Goal: Task Accomplishment & Management: Manage account settings

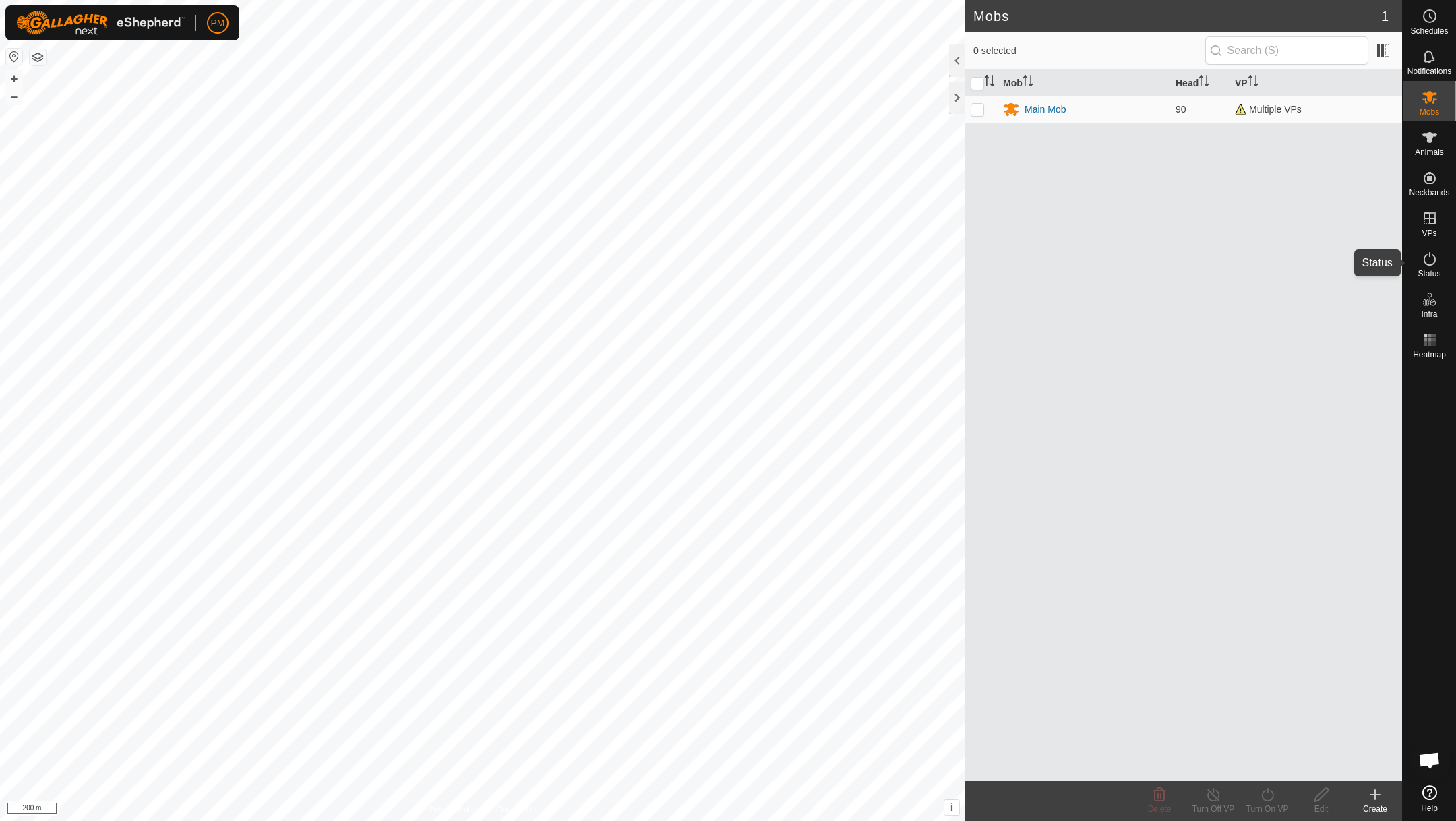
click at [1428, 254] on icon at bounding box center [1430, 259] width 17 height 17
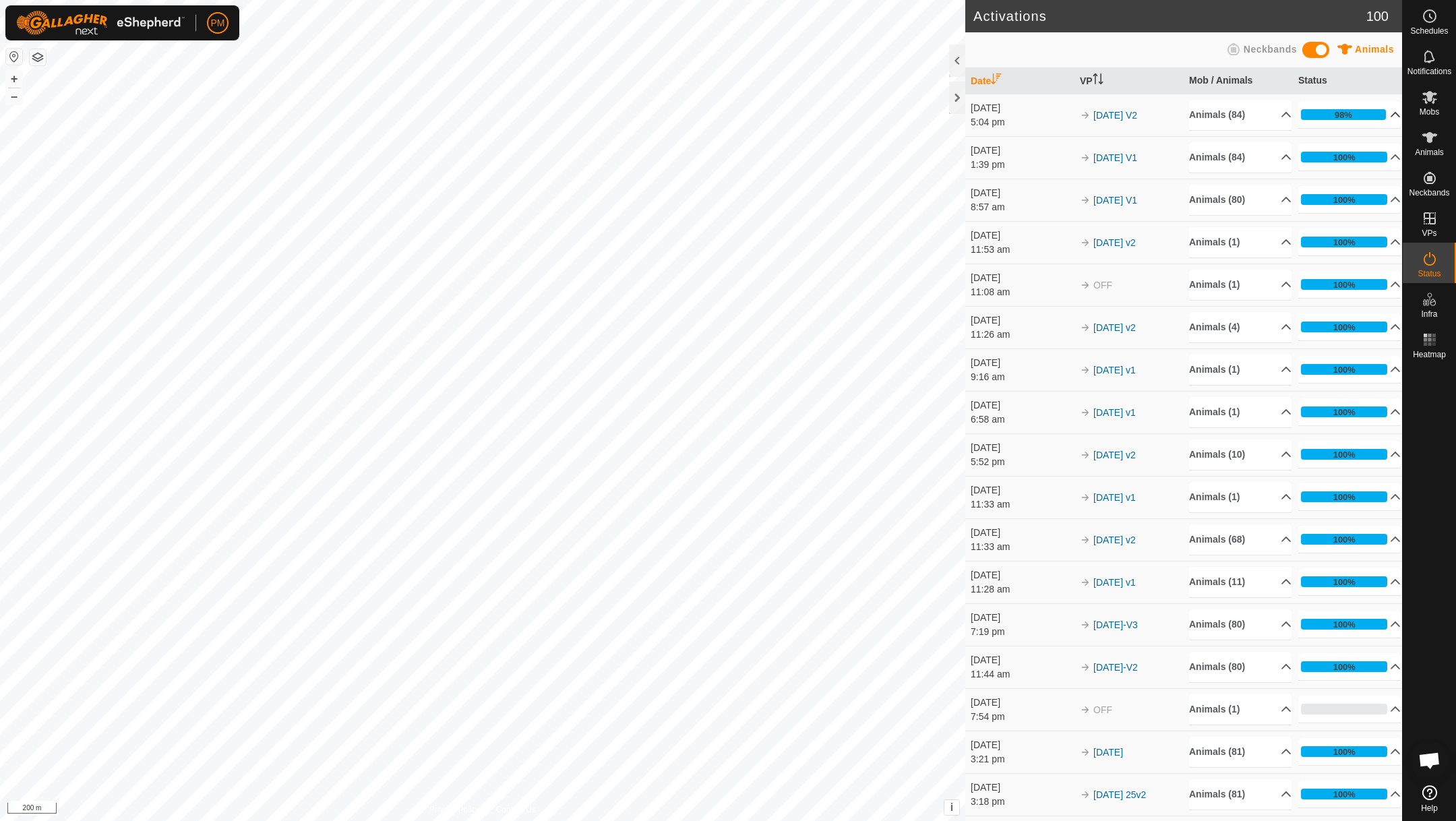
click at [1387, 112] on p-accordion-header "98%" at bounding box center [1349, 115] width 103 height 27
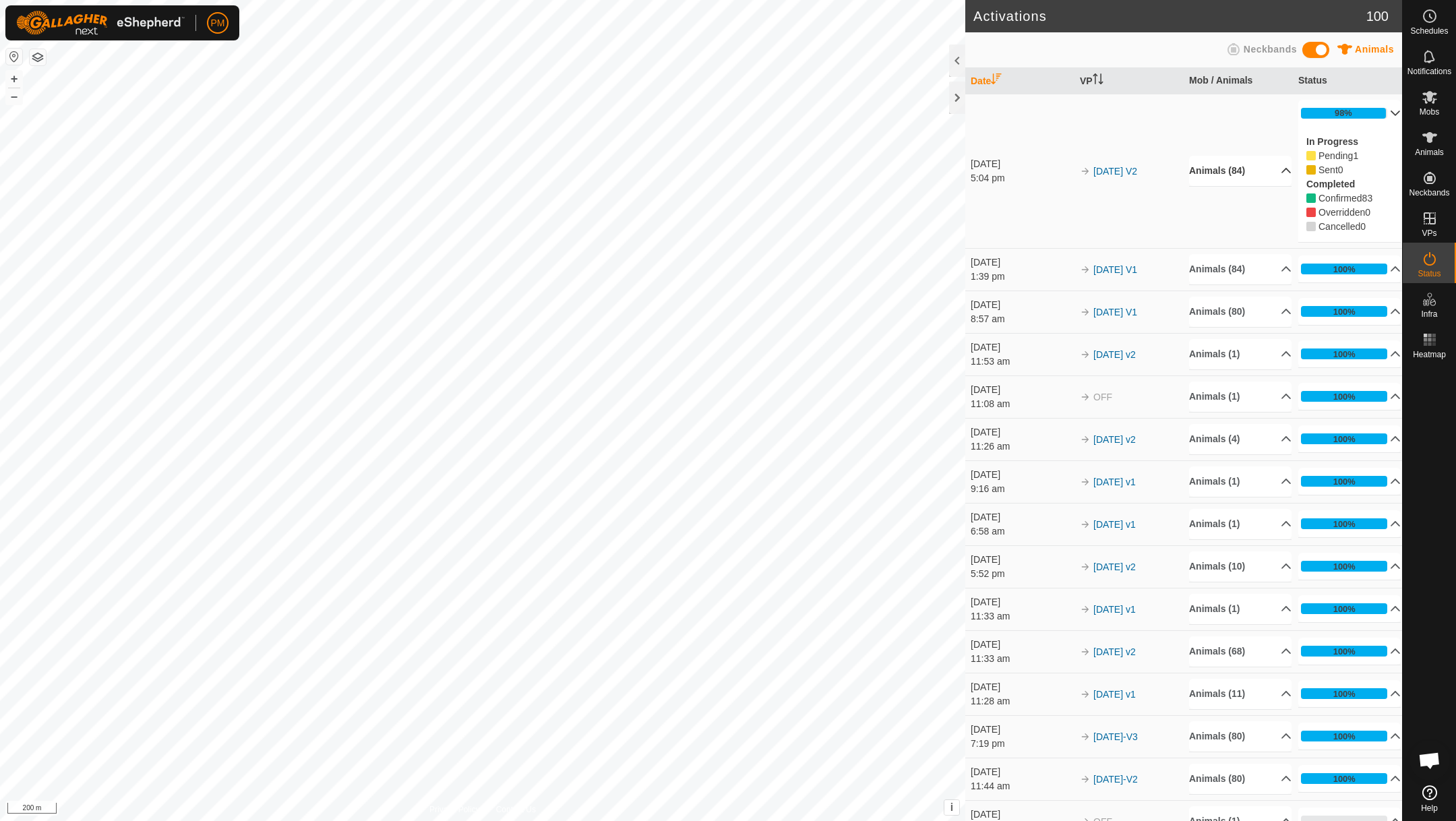
click at [1279, 169] on p-accordion-header "Animals (84)" at bounding box center [1240, 170] width 103 height 30
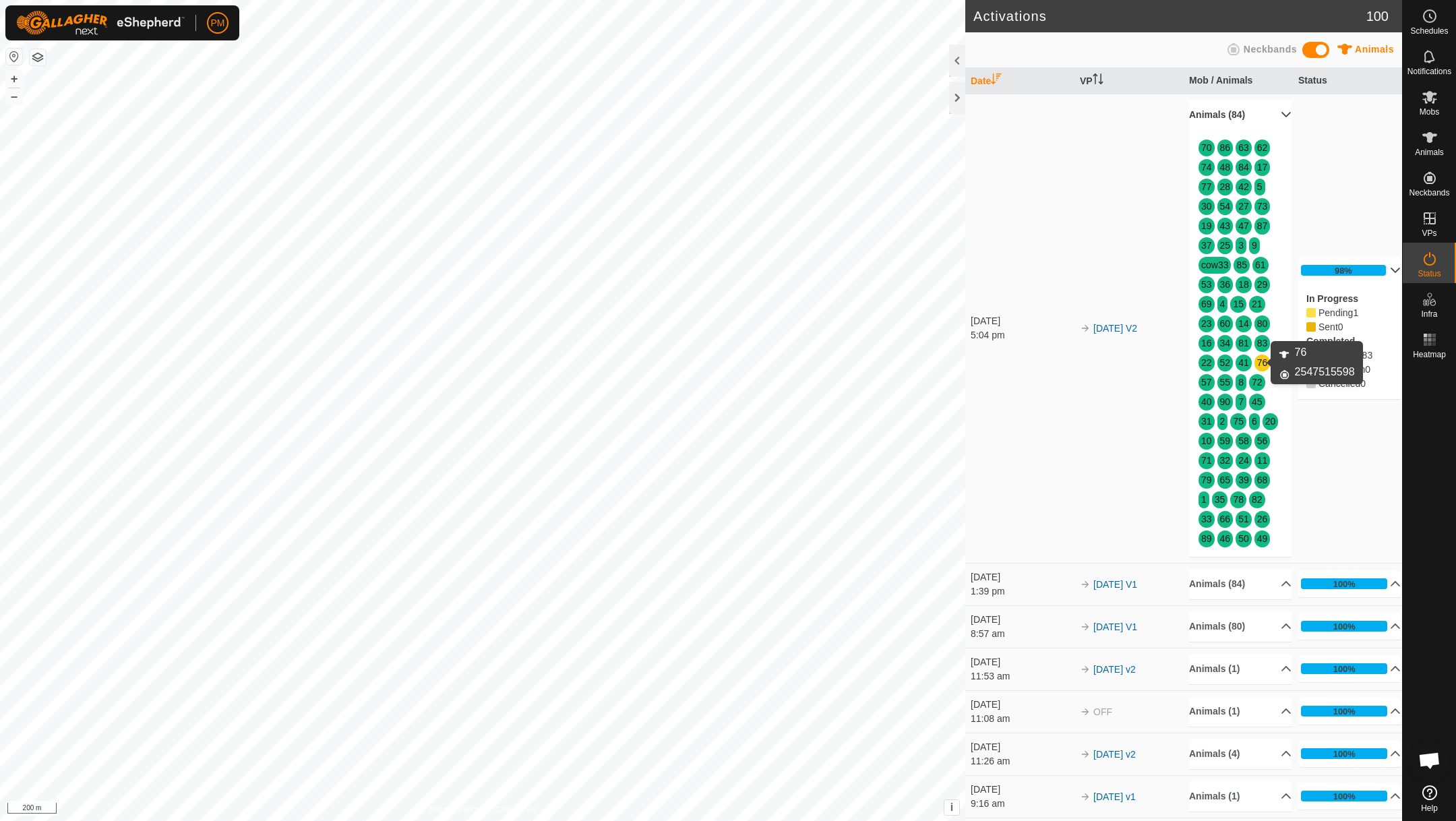
click at [1261, 360] on link "76" at bounding box center [1262, 362] width 11 height 11
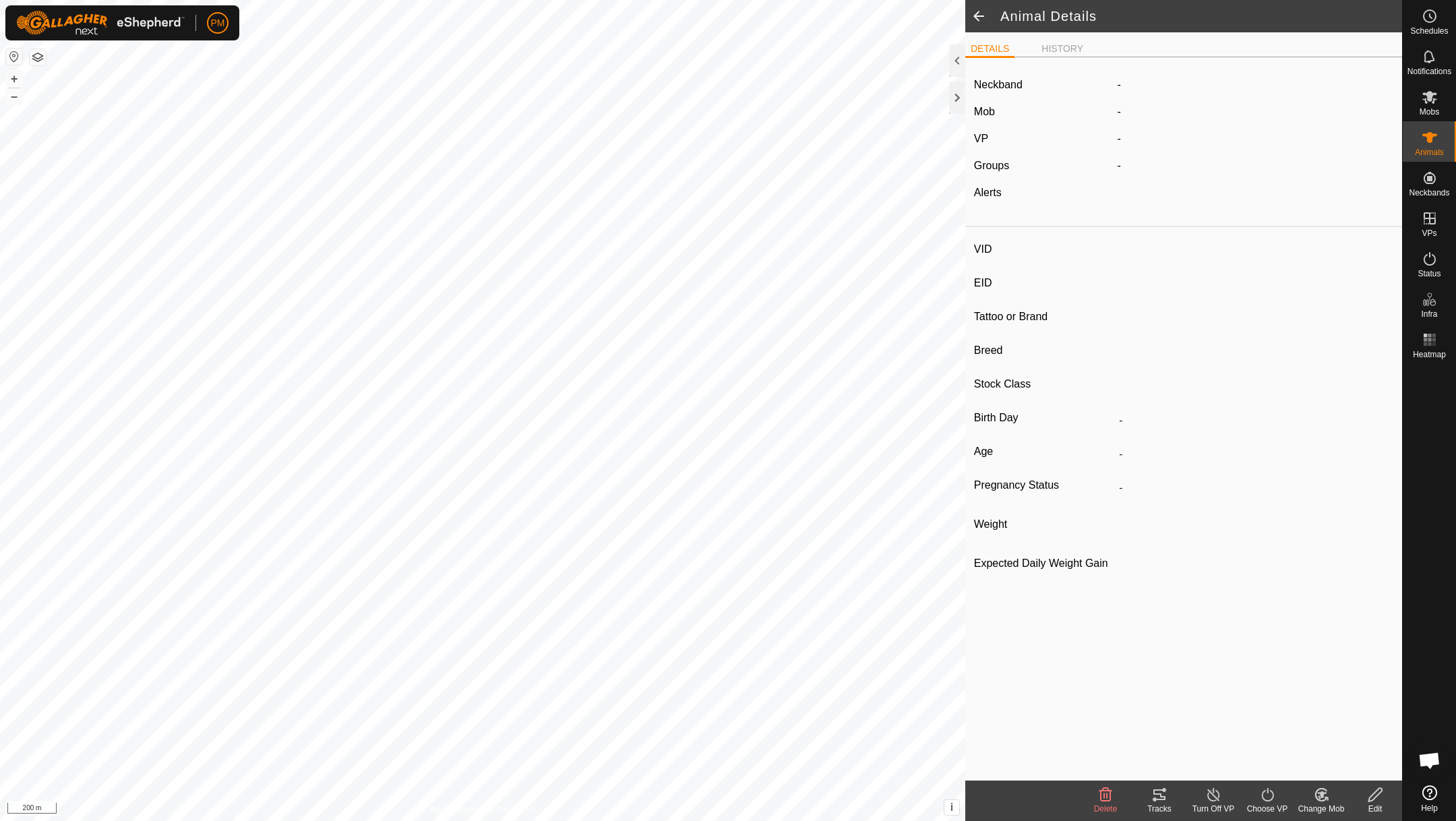
type input "76"
type input "-"
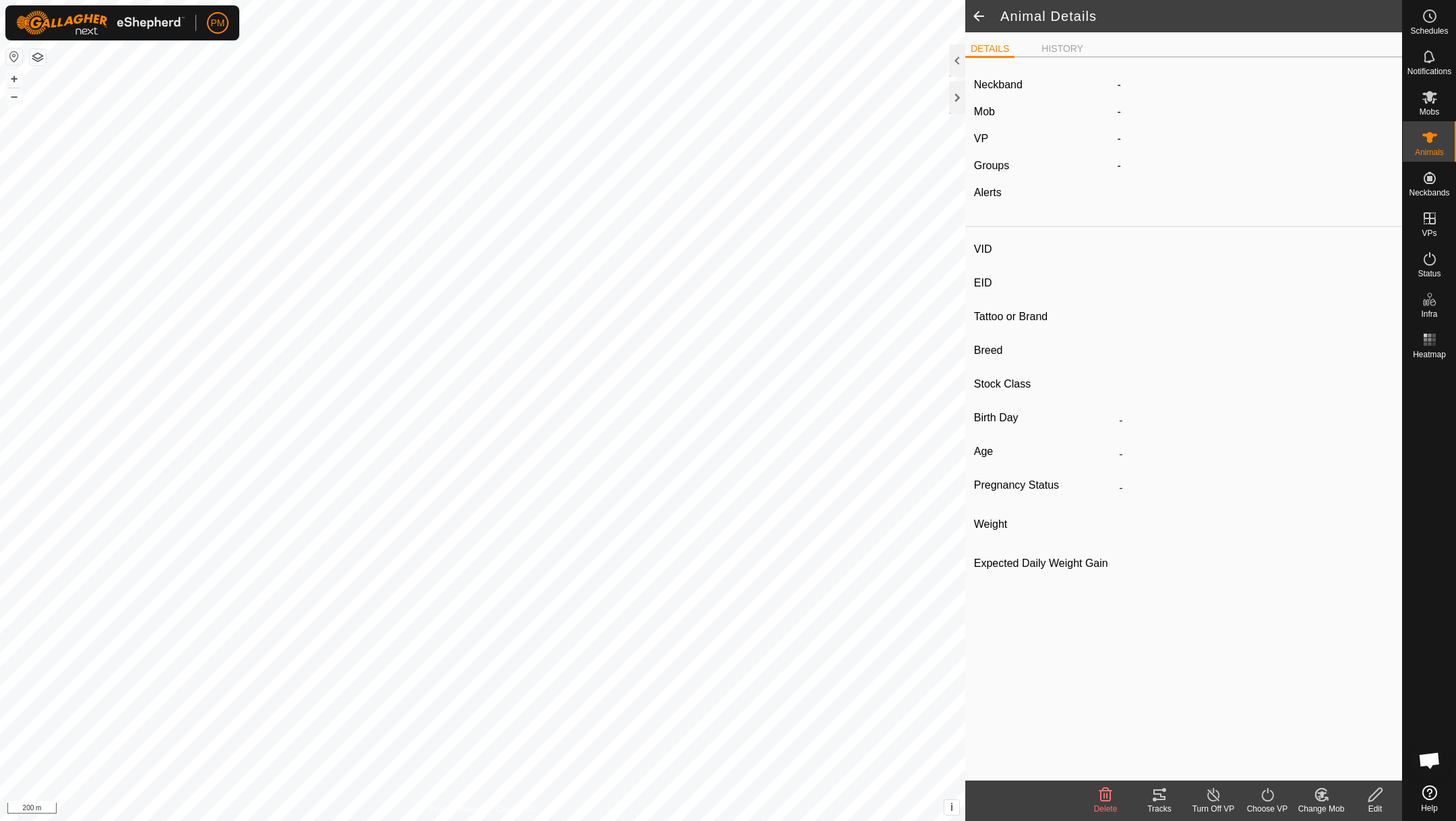
type input "0 kg"
type input "-"
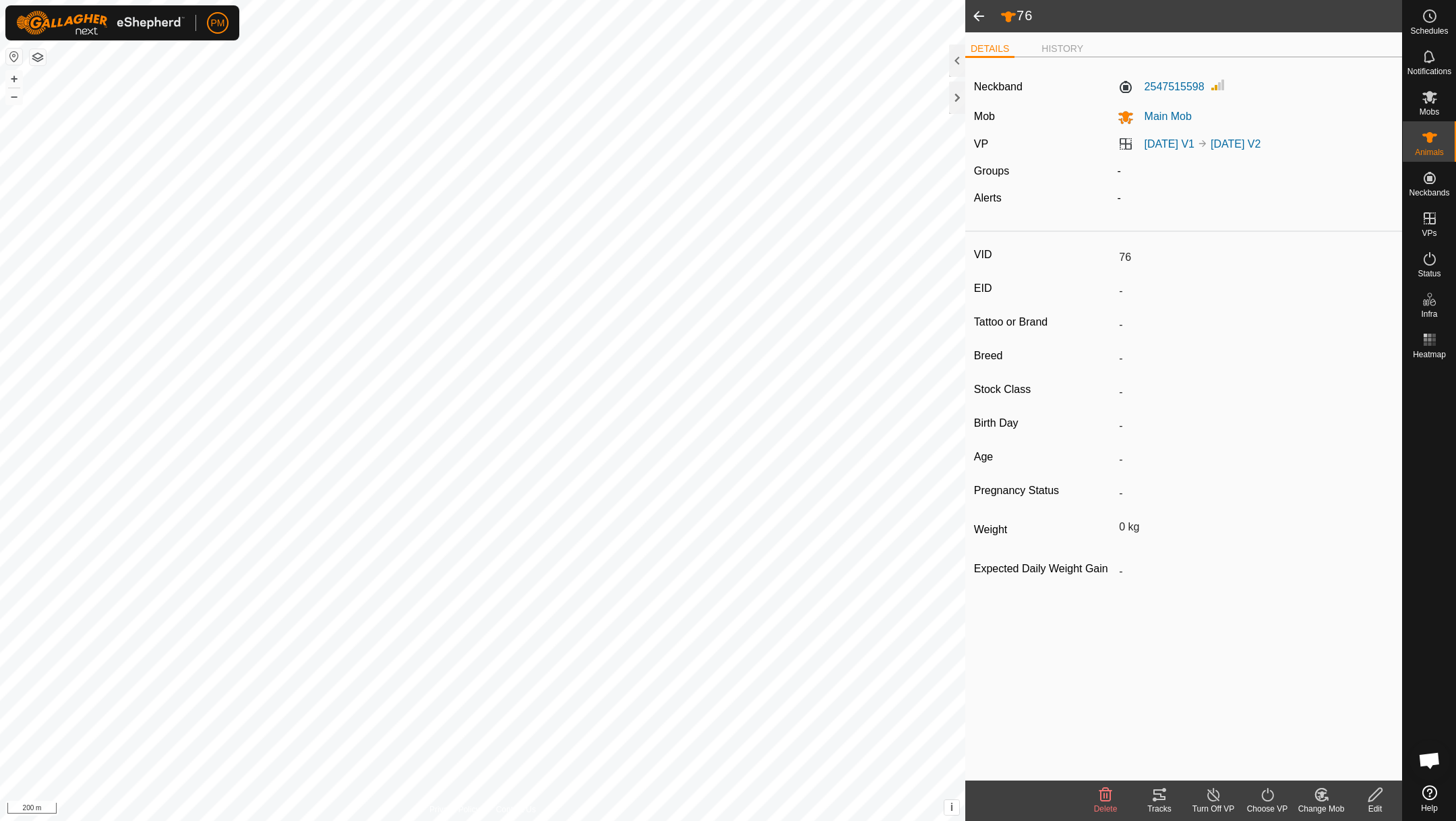
click at [979, 8] on span at bounding box center [979, 16] width 27 height 32
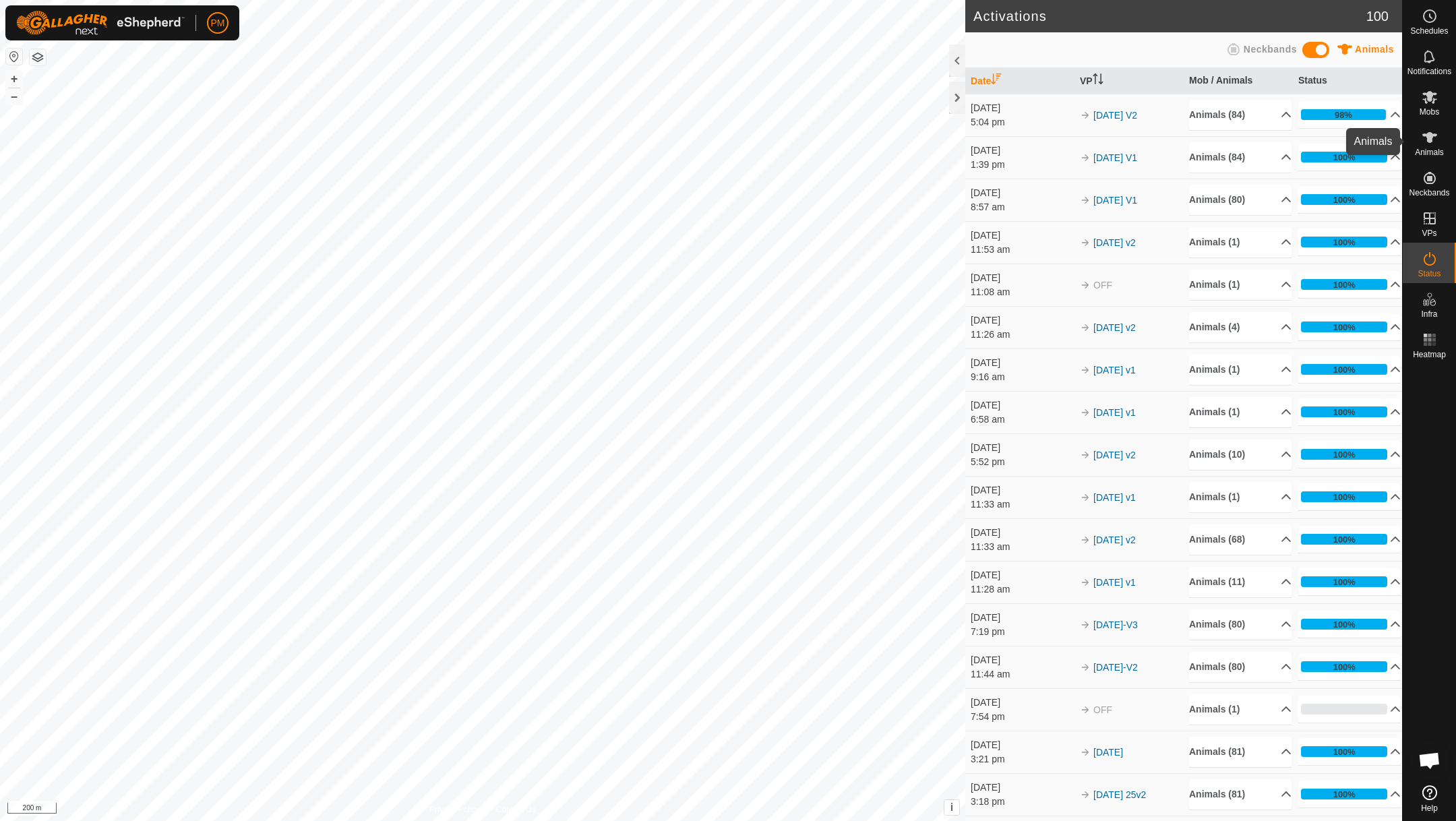
click at [1430, 134] on icon at bounding box center [1430, 137] width 15 height 11
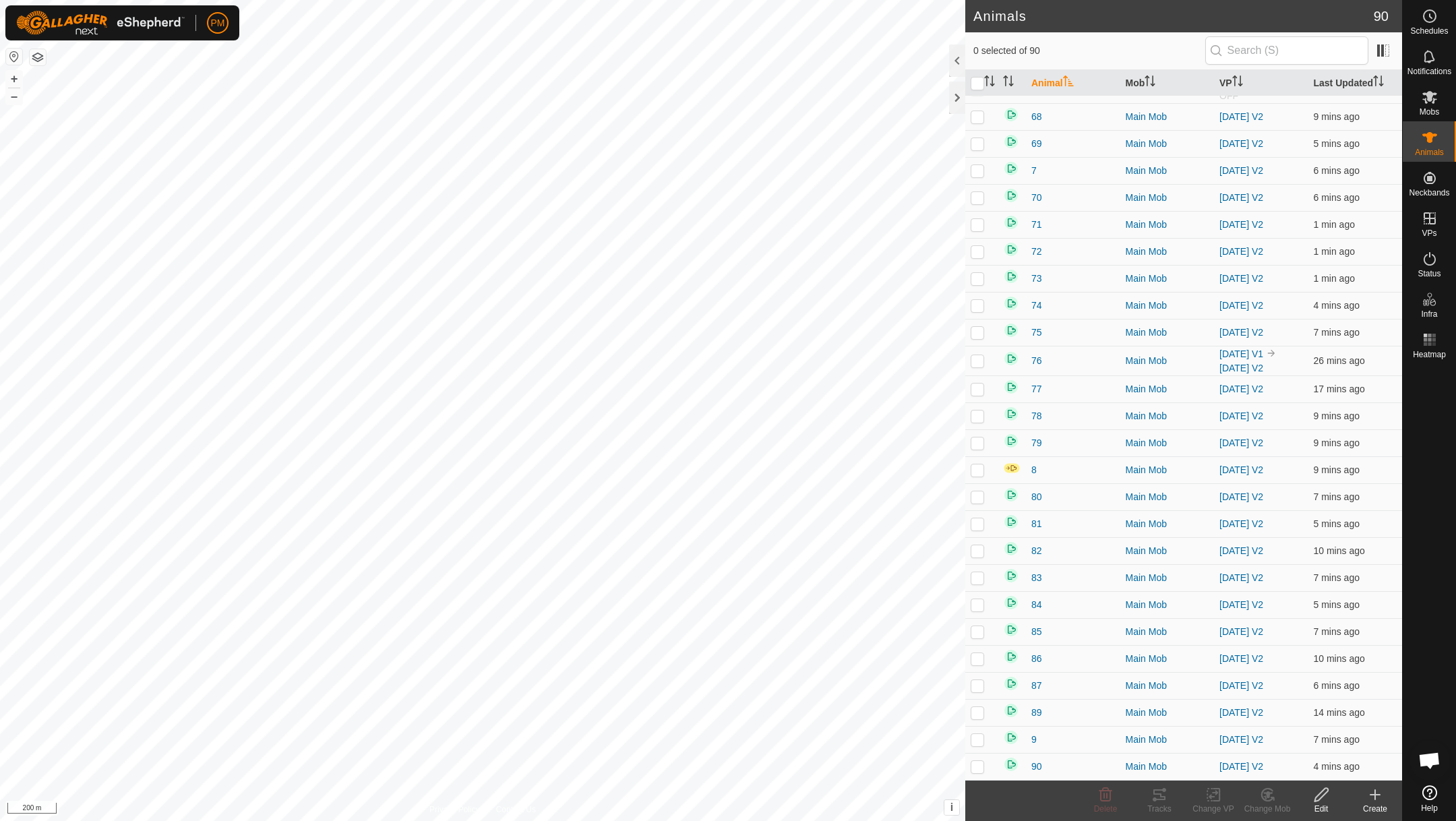
scroll to position [1710, 0]
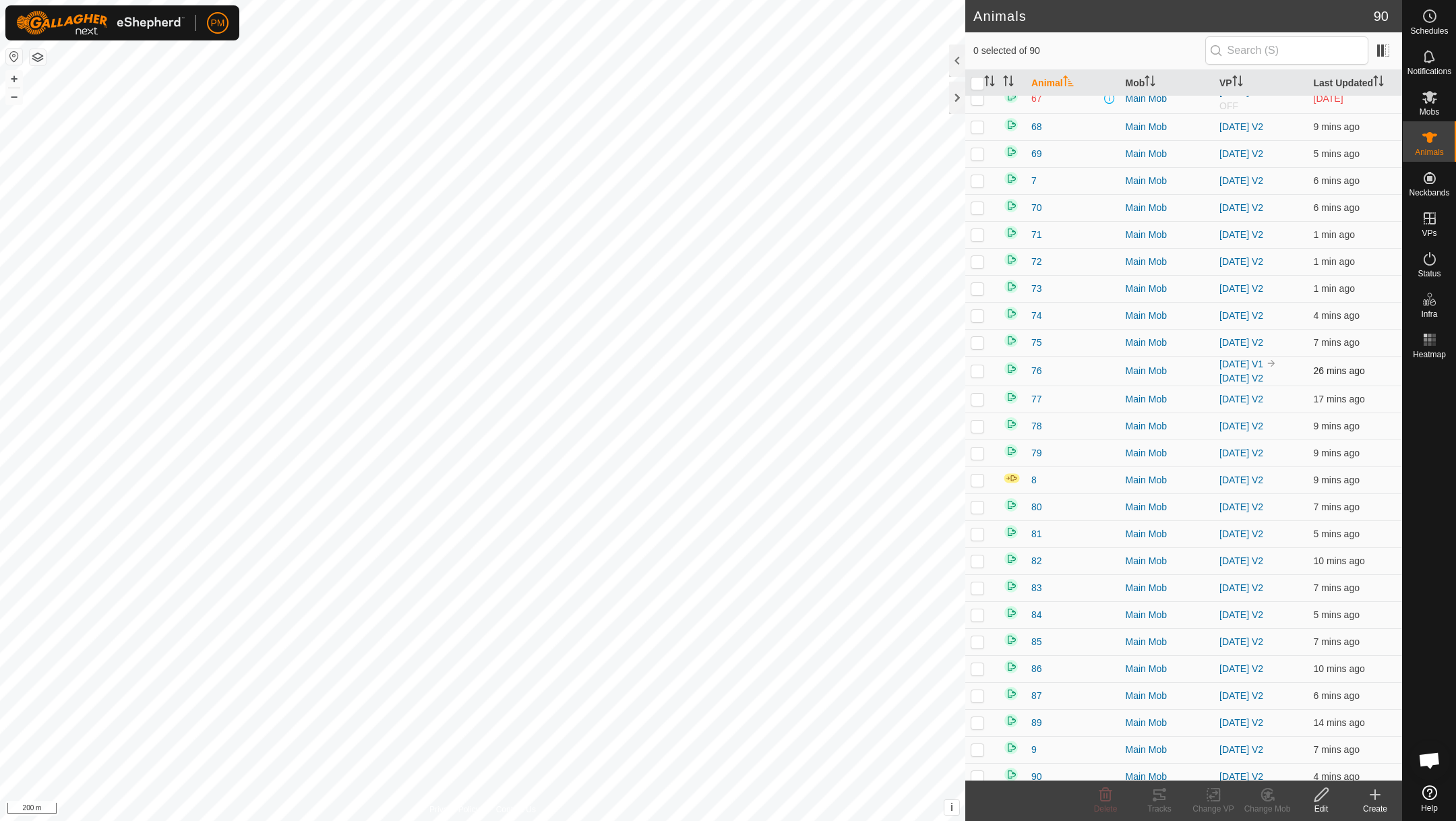
click at [976, 376] on p-checkbox at bounding box center [977, 371] width 14 height 11
checkbox input "false"
click at [975, 486] on p-checkbox at bounding box center [977, 480] width 14 height 11
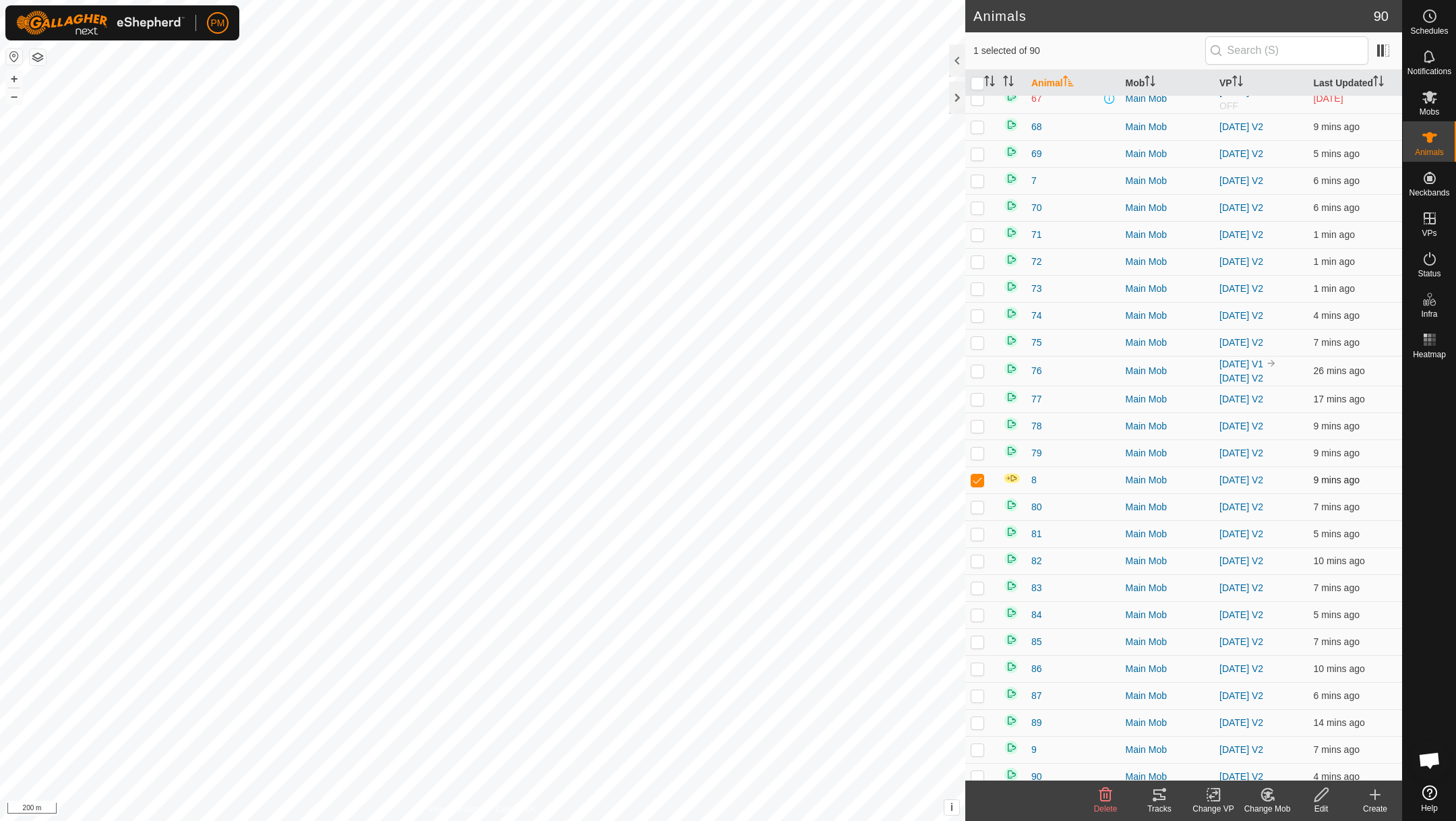
checkbox input "false"
click at [1324, 792] on icon at bounding box center [1321, 795] width 17 height 17
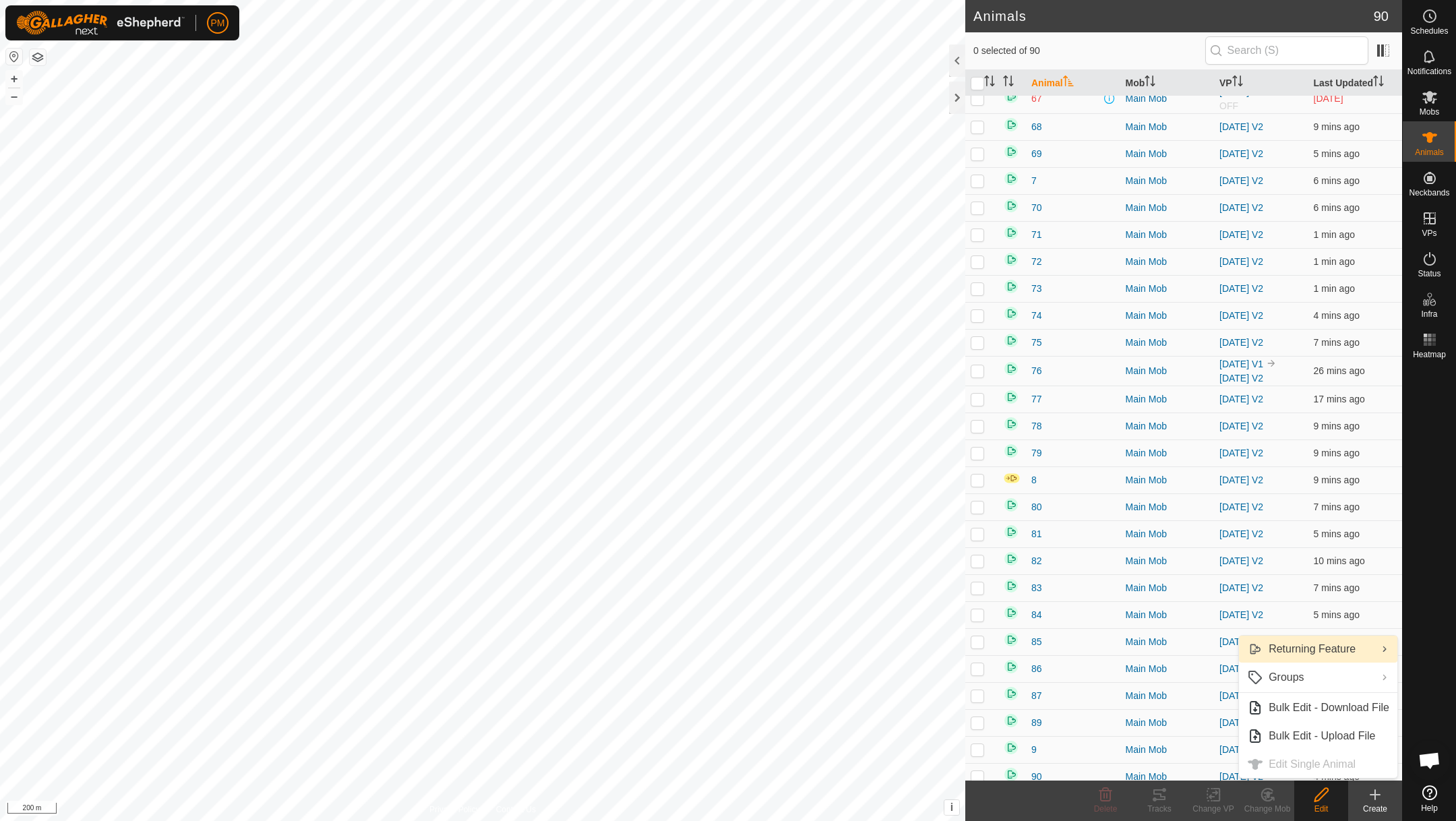
click at [1296, 648] on link "Returning Feature" at bounding box center [1318, 649] width 158 height 27
click at [1129, 646] on ul "Turn On Turn Off" at bounding box center [1160, 663] width 158 height 56
click at [1291, 641] on link "Returning Feature" at bounding box center [1318, 649] width 158 height 27
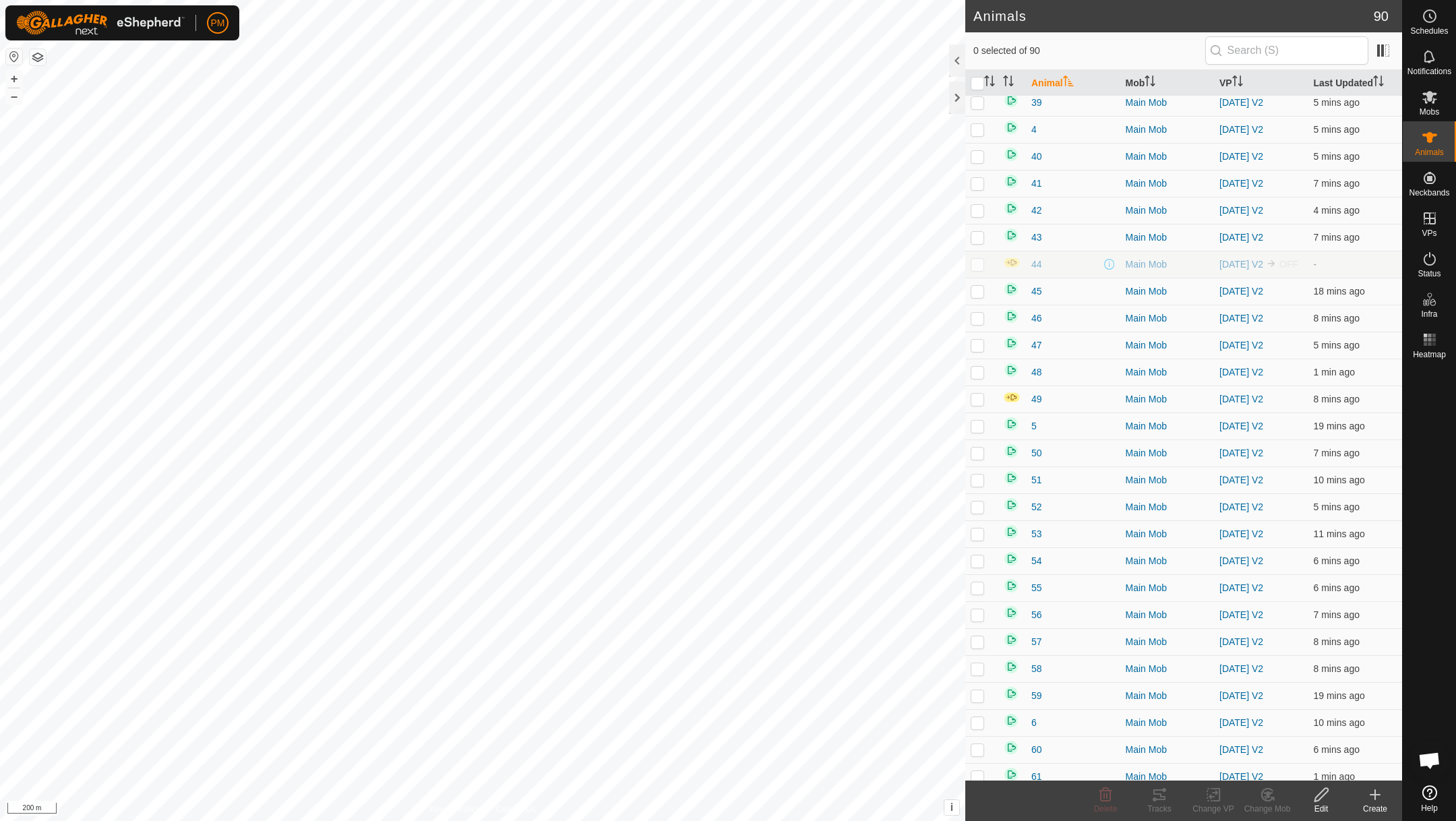
scroll to position [864, 0]
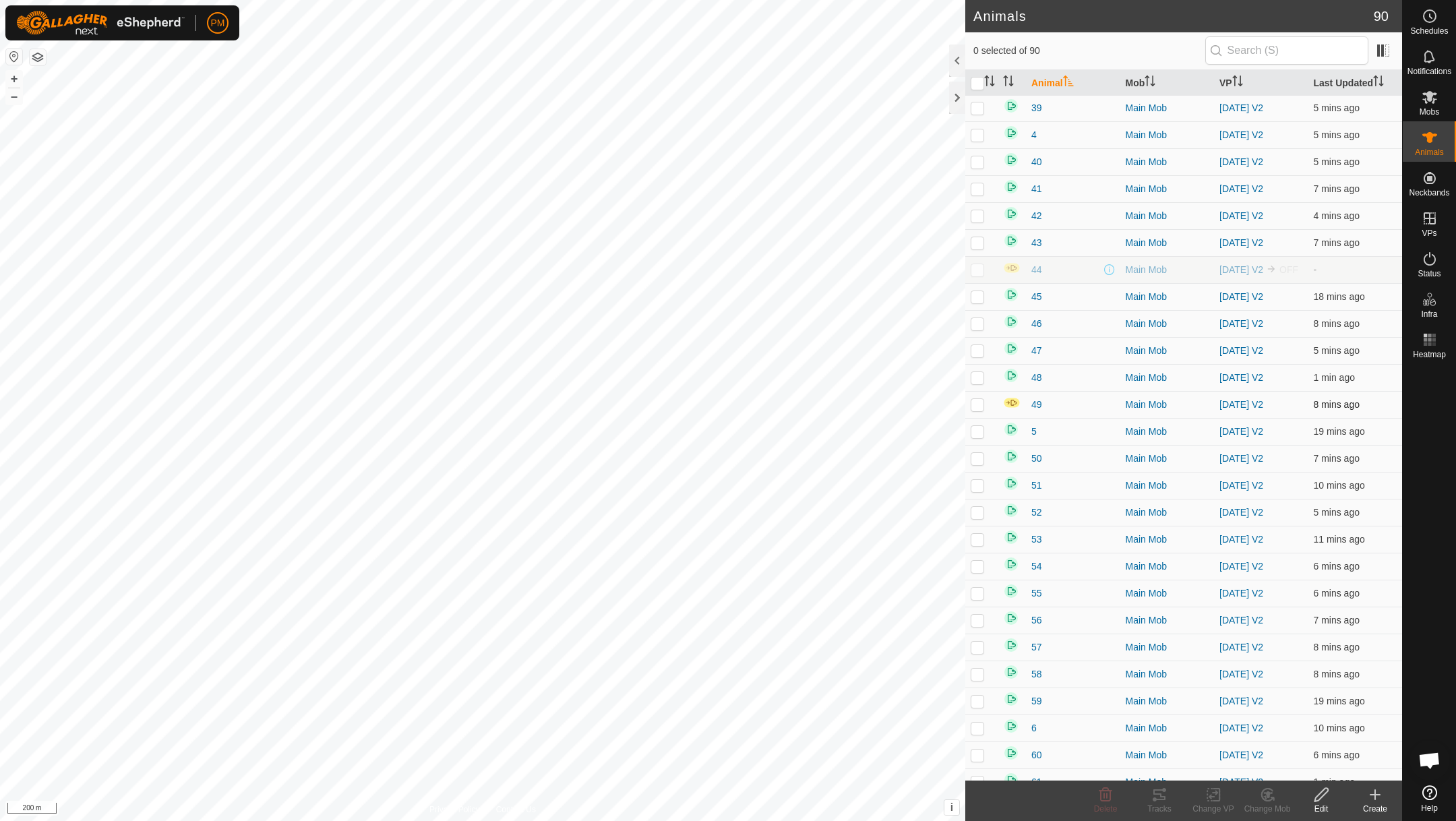
click at [979, 410] on p-checkbox at bounding box center [977, 404] width 14 height 11
click at [1322, 795] on icon at bounding box center [1321, 795] width 14 height 14
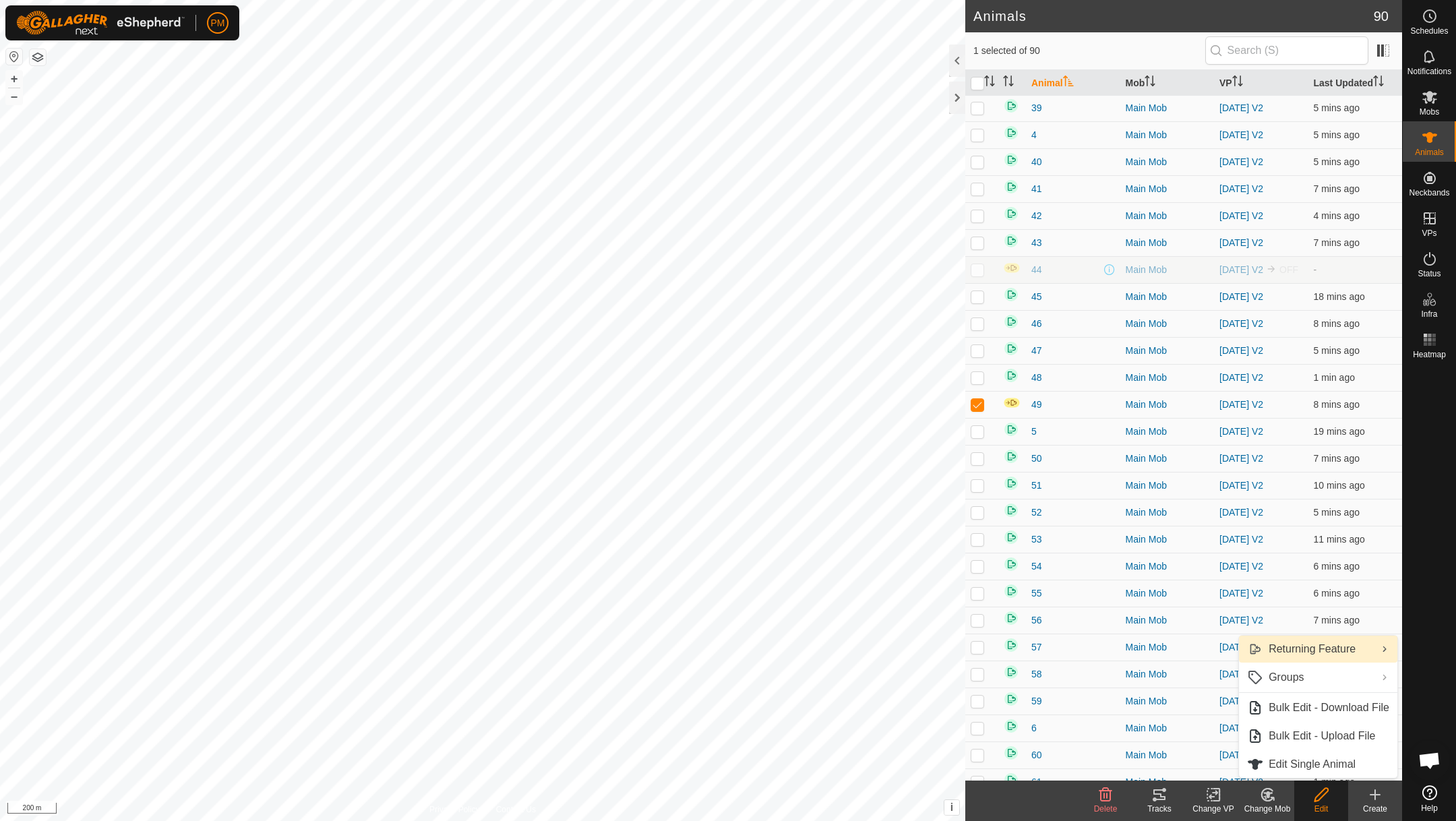
click at [1295, 645] on link "Returning Feature" at bounding box center [1318, 649] width 158 height 27
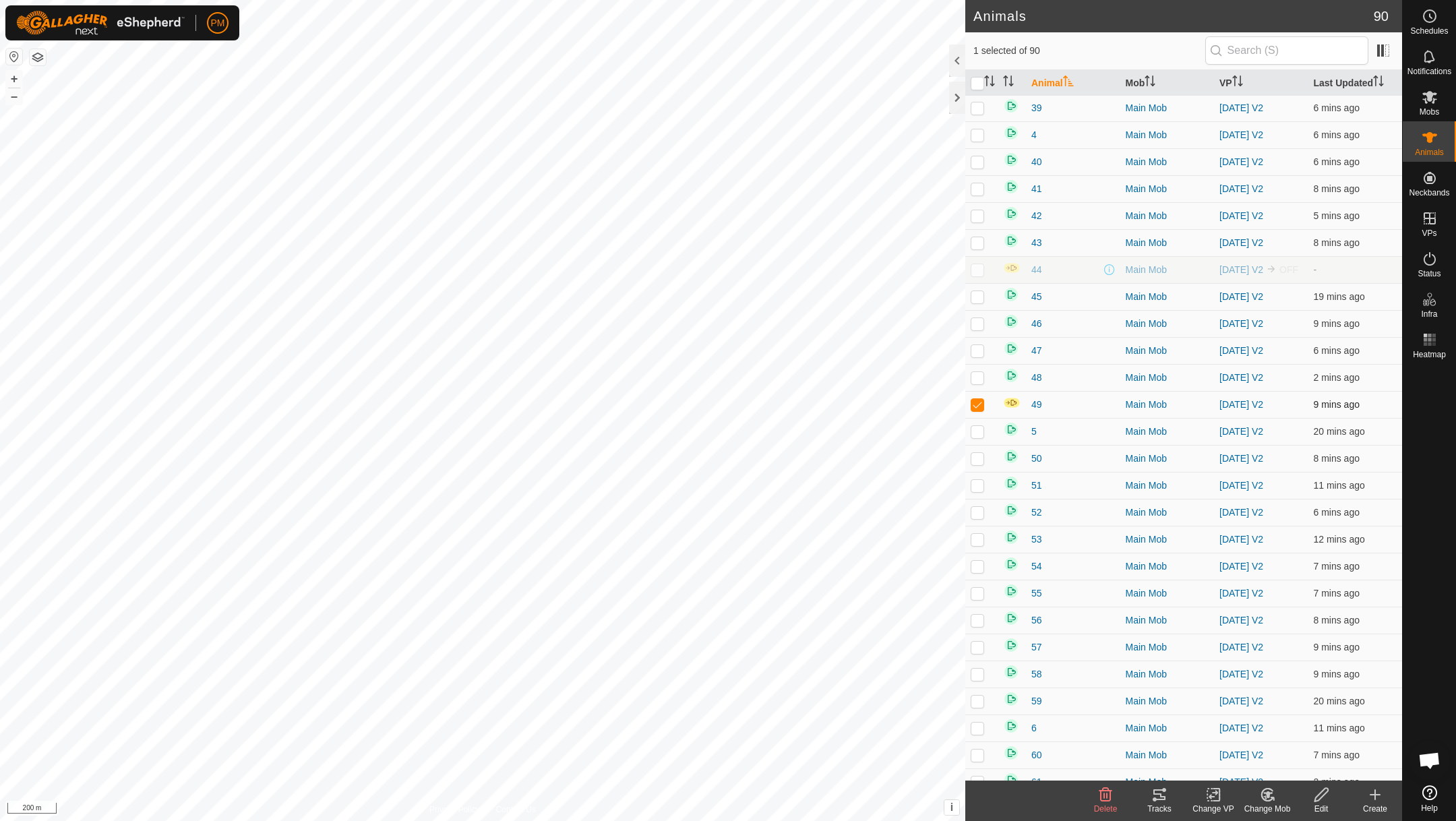
click at [976, 408] on p-checkbox at bounding box center [977, 404] width 14 height 11
checkbox input "false"
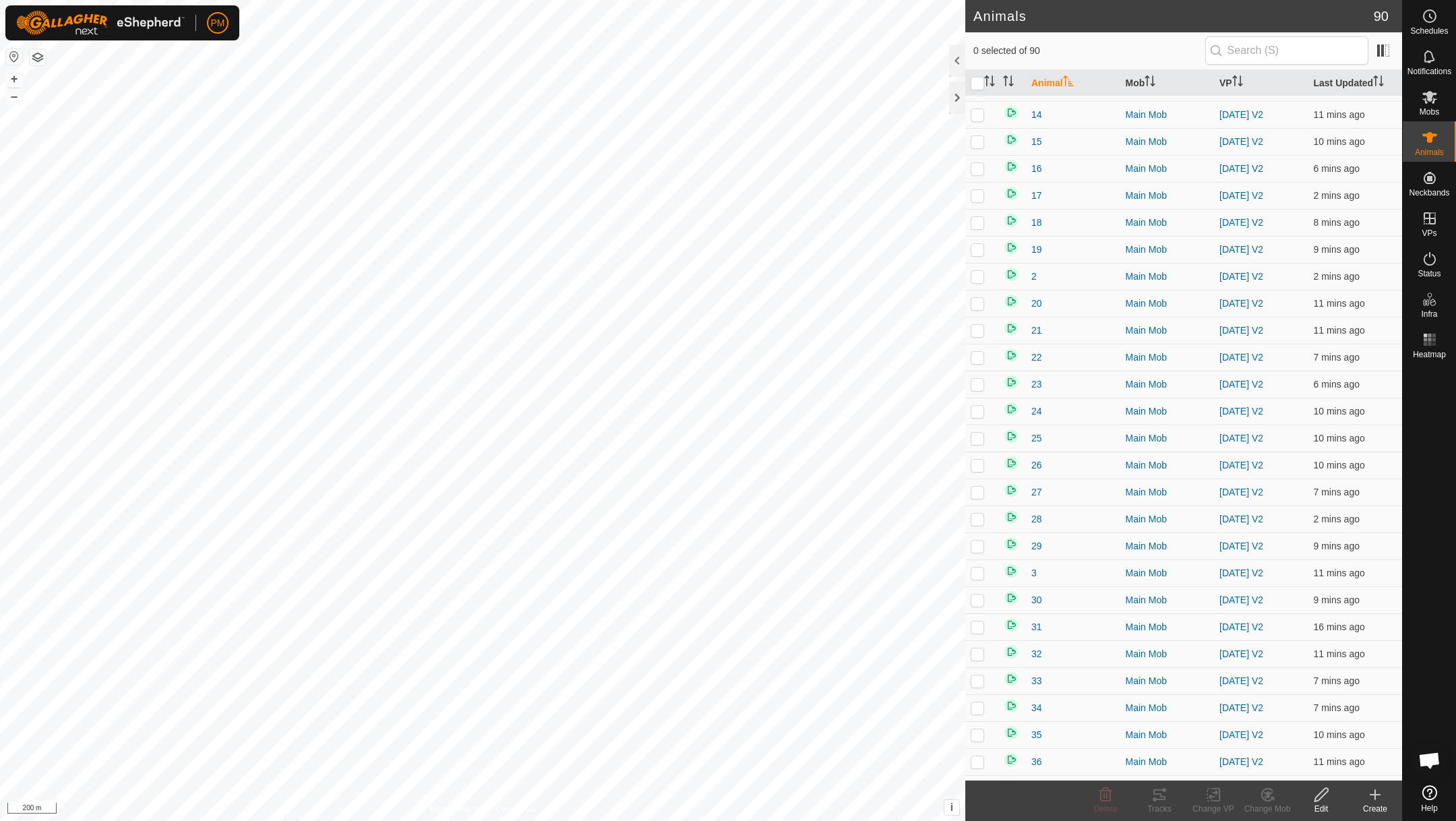
scroll to position [0, 0]
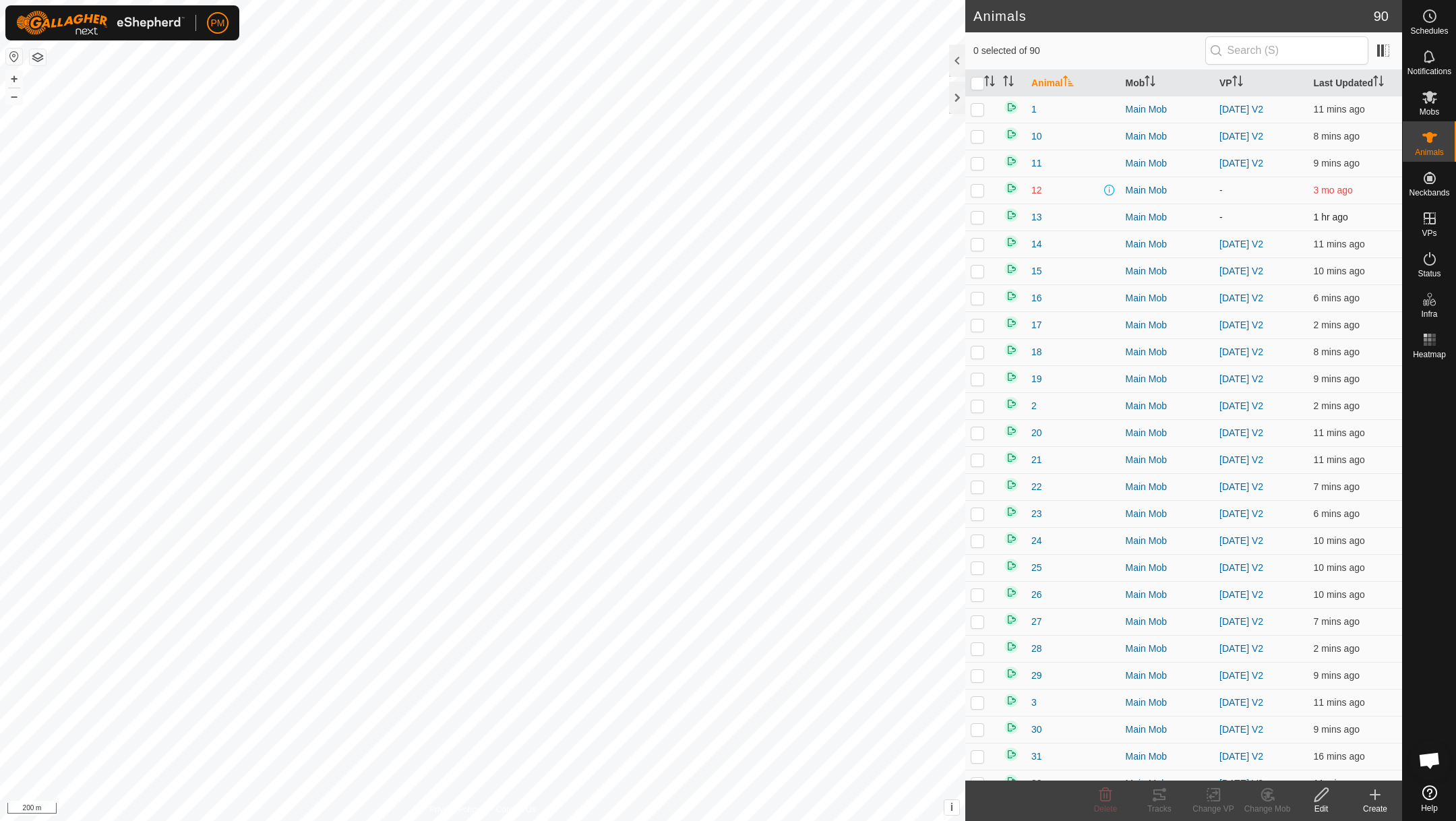
click at [978, 221] on p-checkbox at bounding box center [977, 217] width 14 height 11
checkbox input "false"
click at [1323, 86] on th "Last Updated" at bounding box center [1355, 83] width 95 height 26
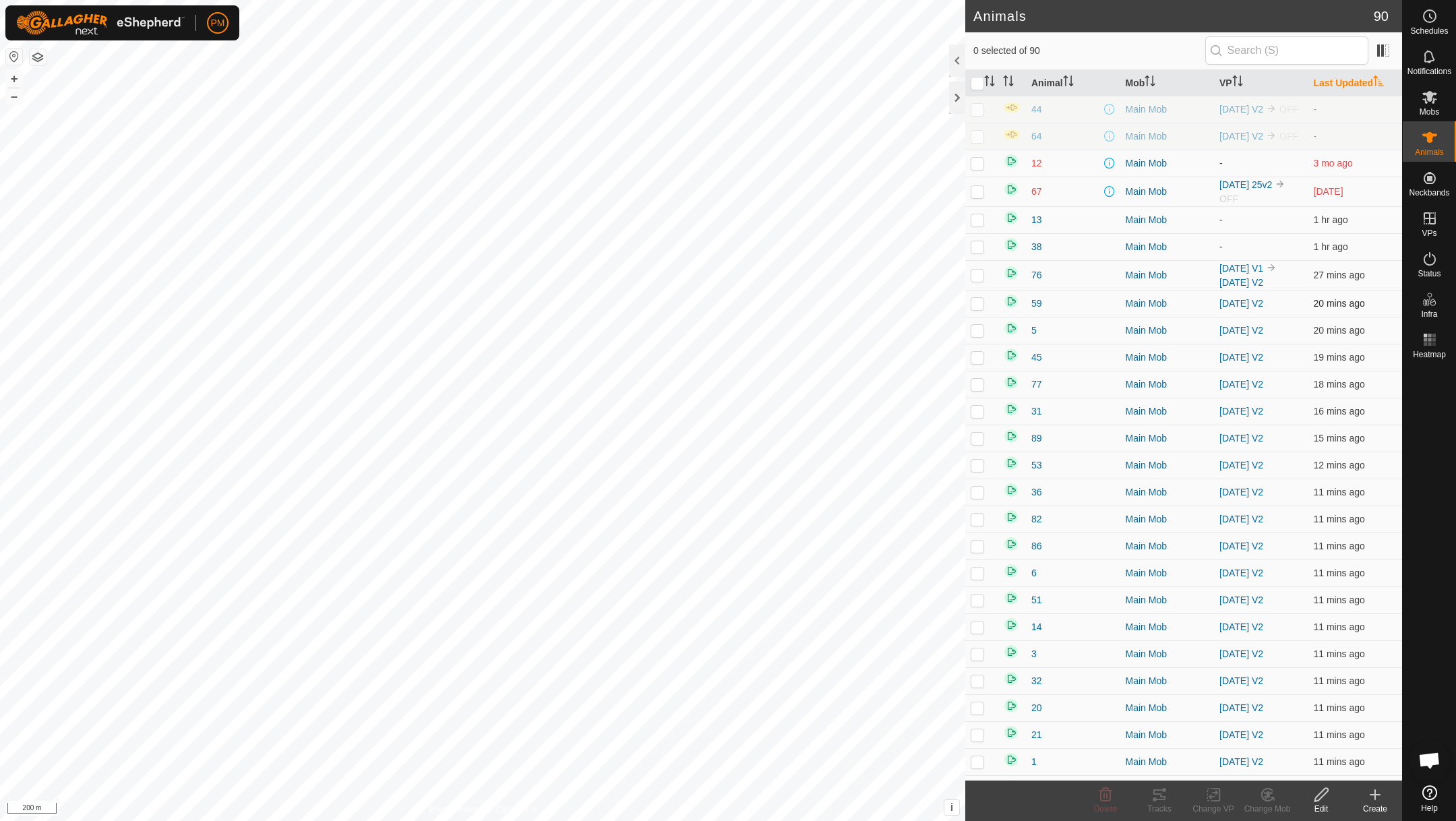
click at [982, 308] on p-checkbox at bounding box center [977, 303] width 14 height 11
checkbox input "false"
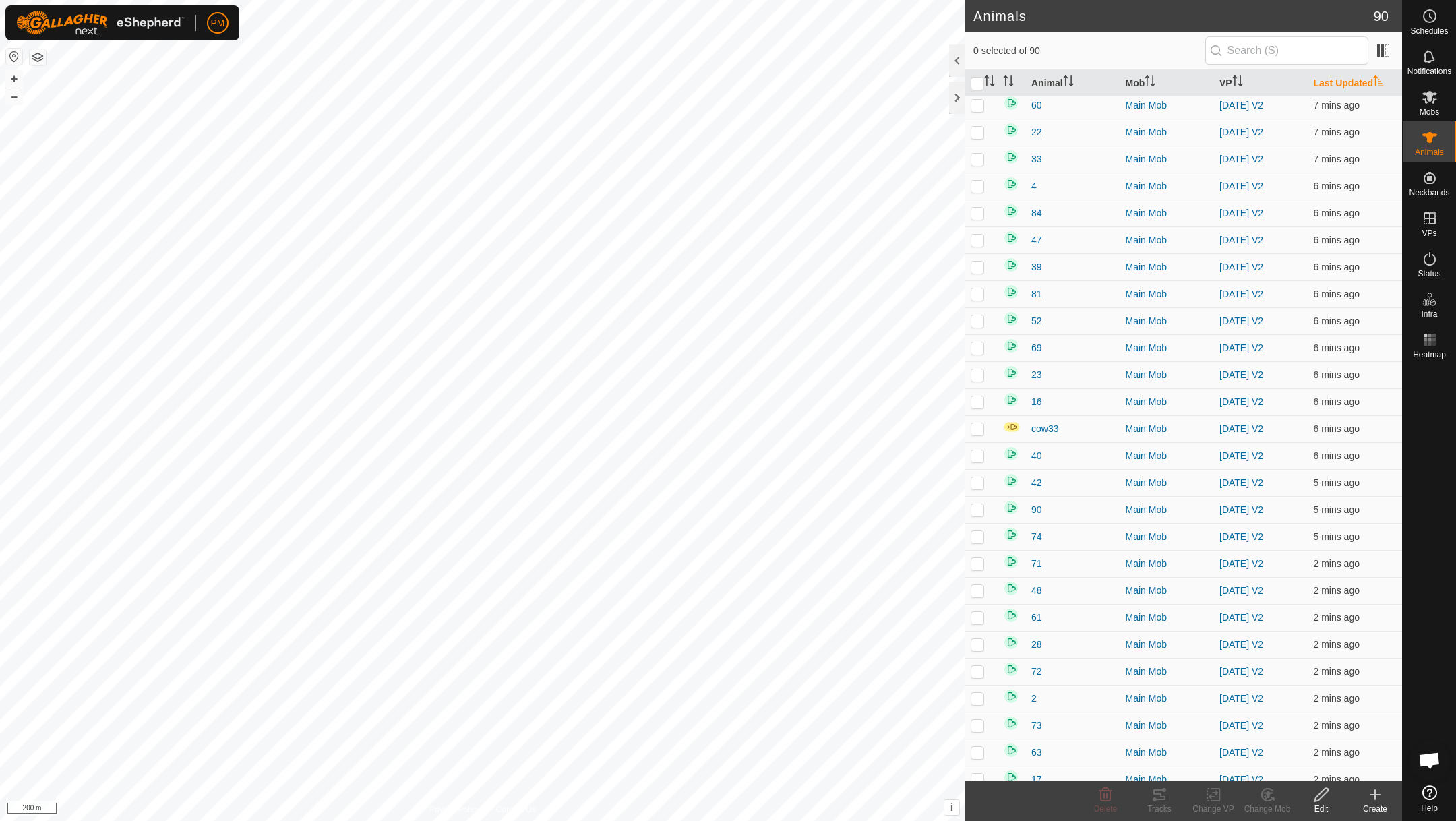
scroll to position [1759, 0]
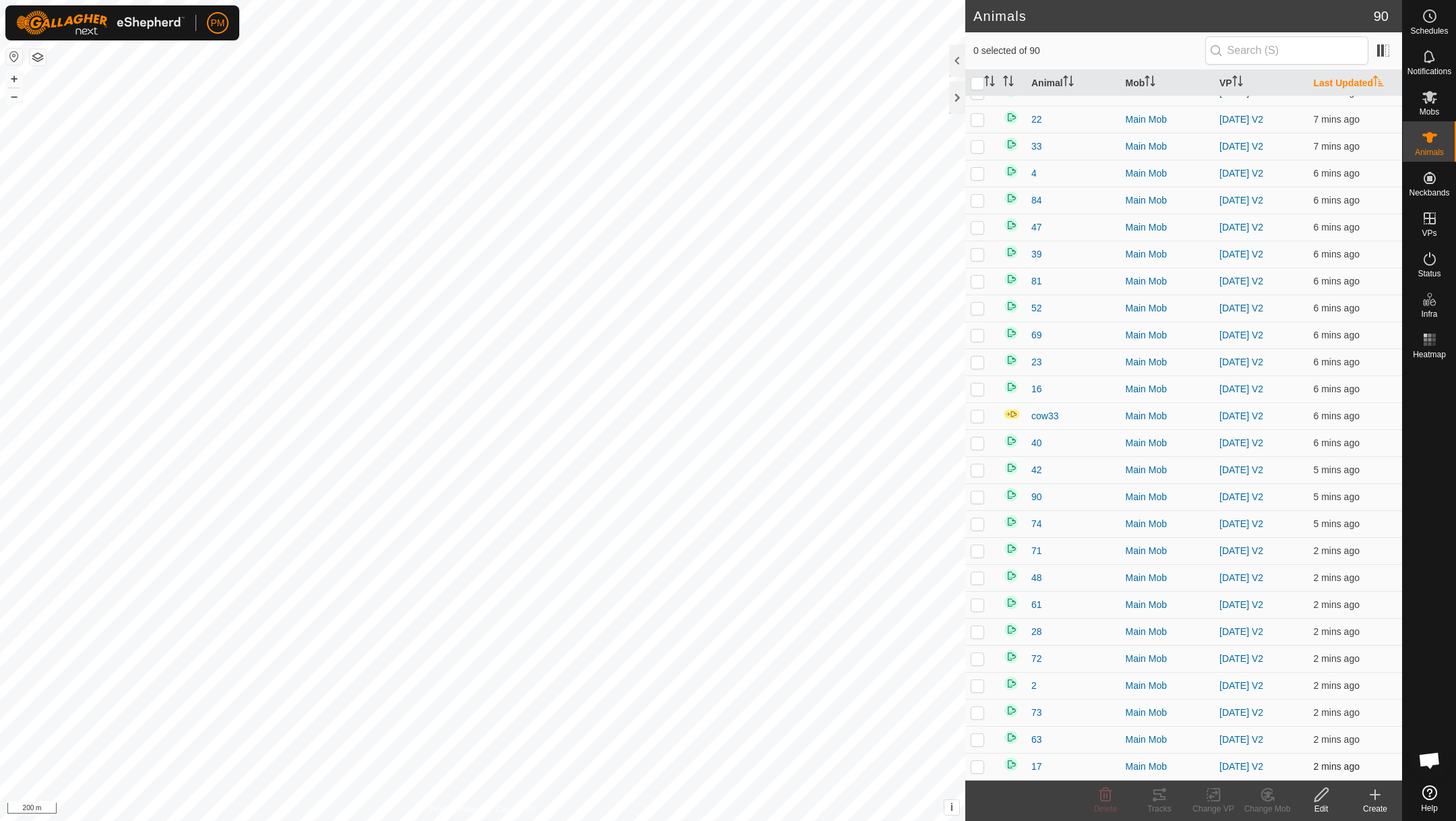
click at [979, 766] on p-checkbox at bounding box center [977, 766] width 14 height 11
checkbox input "false"
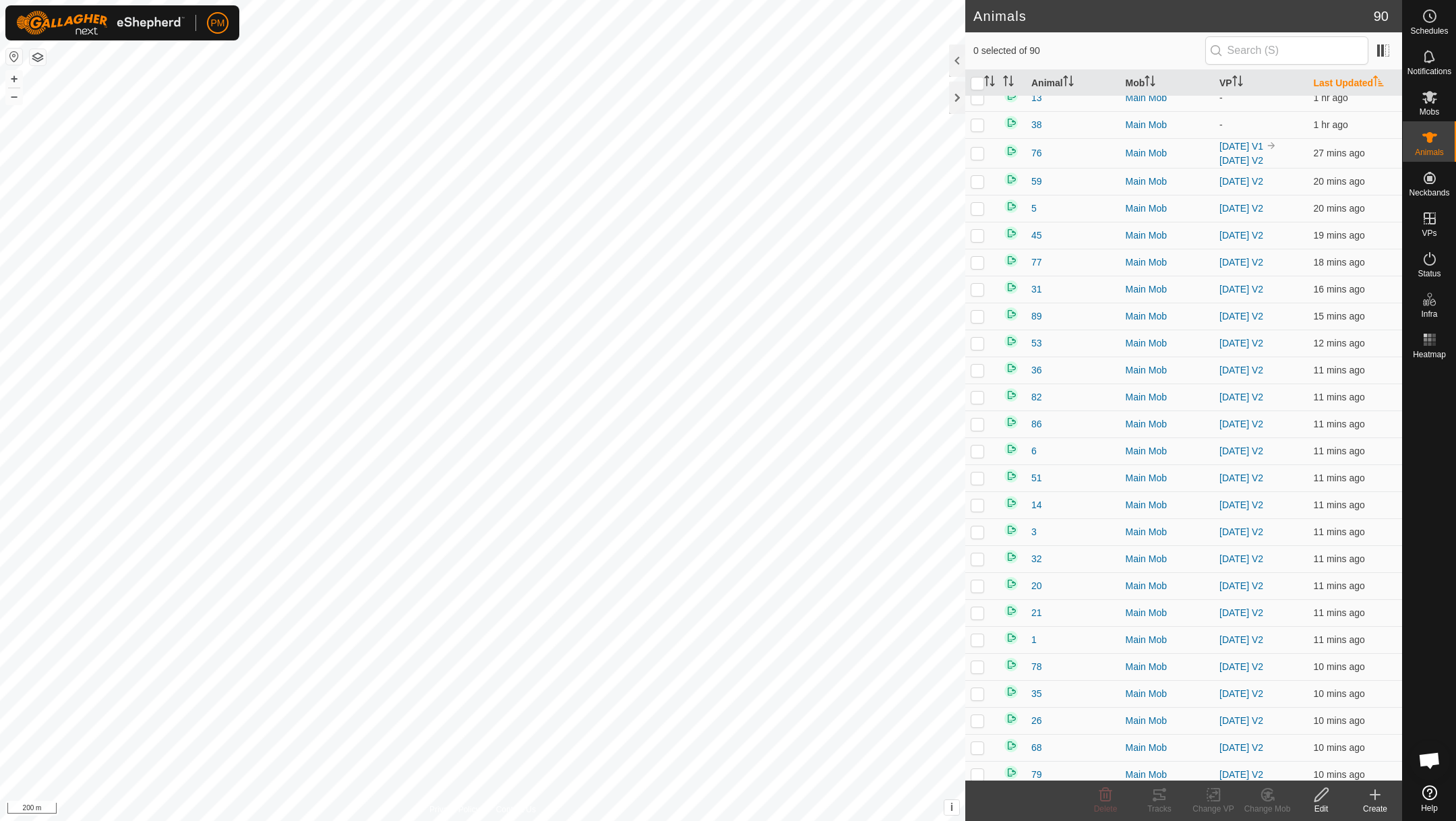
scroll to position [0, 0]
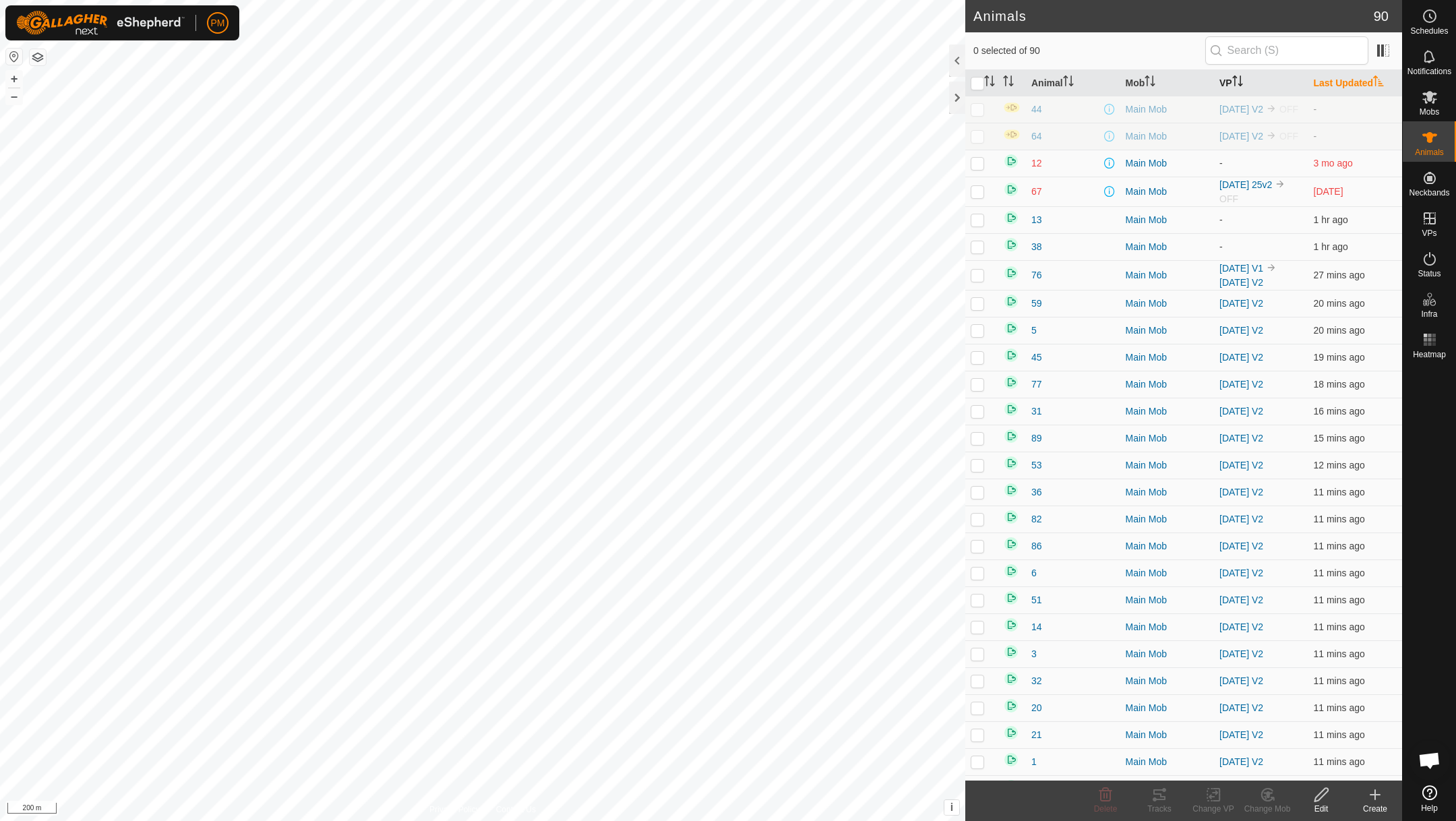
click at [1226, 79] on th "VP" at bounding box center [1261, 83] width 95 height 26
